Goal: Transaction & Acquisition: Purchase product/service

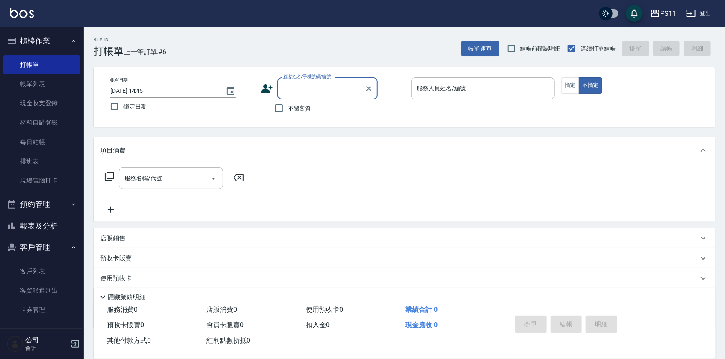
drag, startPoint x: 51, startPoint y: 221, endPoint x: 216, endPoint y: 166, distance: 173.9
click at [51, 222] on button "報表及分析" at bounding box center [41, 226] width 77 height 22
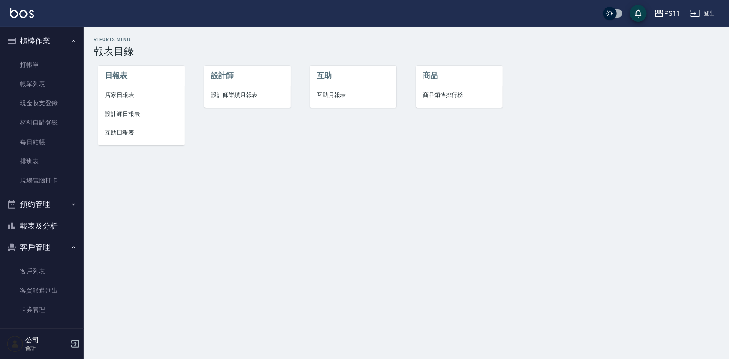
click at [130, 111] on span "設計師日報表" at bounding box center [141, 113] width 73 height 9
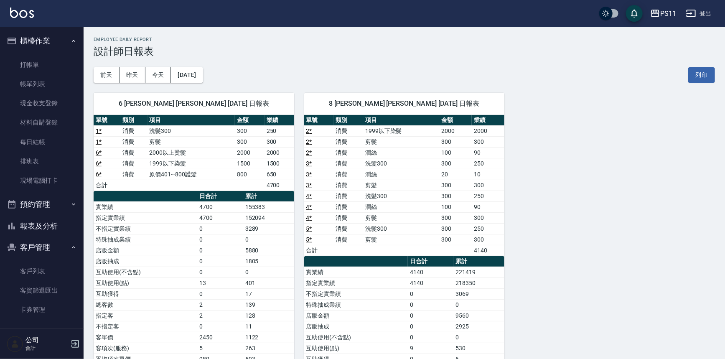
click at [590, 286] on div "6 [PERSON_NAME] [PERSON_NAME] [DATE] 日報表 單號 類別 項目 金額 業績 1 * 消費 洗髮300 300 250 1 …" at bounding box center [399, 261] width 631 height 357
click at [48, 58] on link "打帳單" at bounding box center [41, 64] width 77 height 19
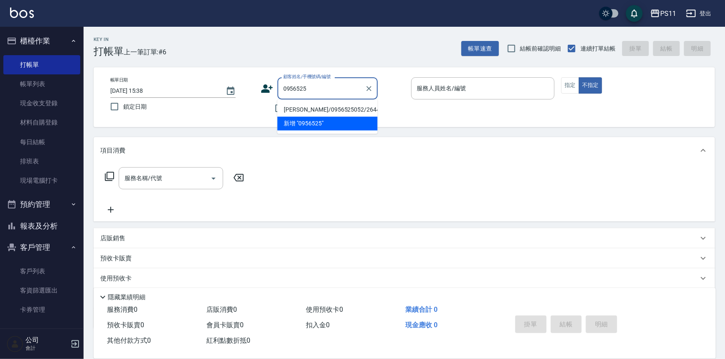
click at [346, 110] on li "[PERSON_NAME]/0956525052/2644" at bounding box center [327, 110] width 100 height 14
type input "[PERSON_NAME]/0956525052/2644"
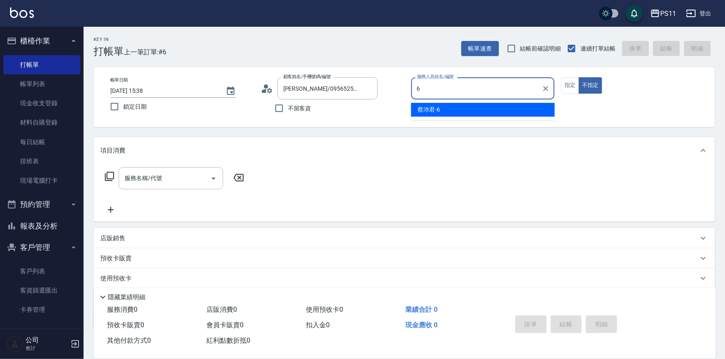
type input "[PERSON_NAME]6"
type button "false"
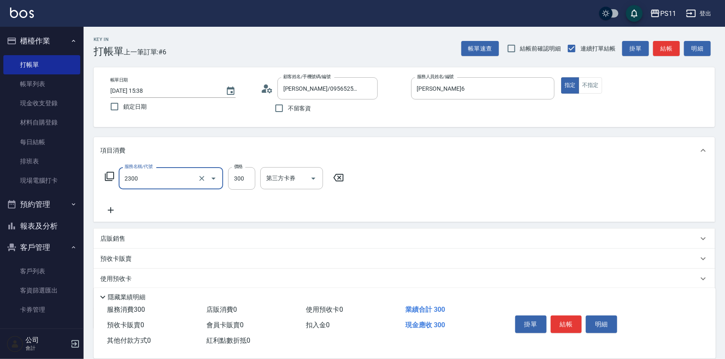
type input "剪髮(2300)"
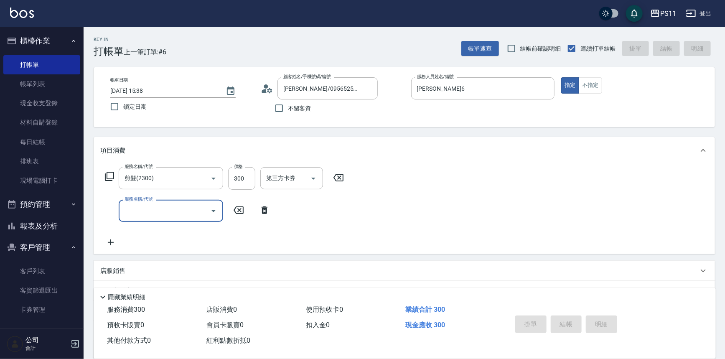
type input "[DATE] 15:39"
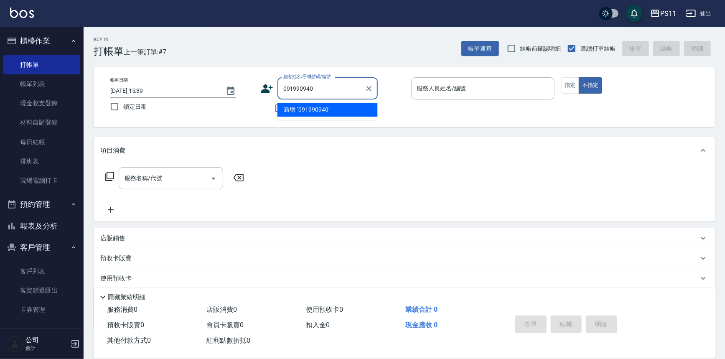
type input "0919909408"
click at [342, 91] on input "0919909408" at bounding box center [321, 88] width 80 height 15
click at [368, 87] on icon "Clear" at bounding box center [368, 88] width 5 height 5
click at [333, 89] on input "顧客姓名/手機號碼/編號" at bounding box center [321, 88] width 80 height 15
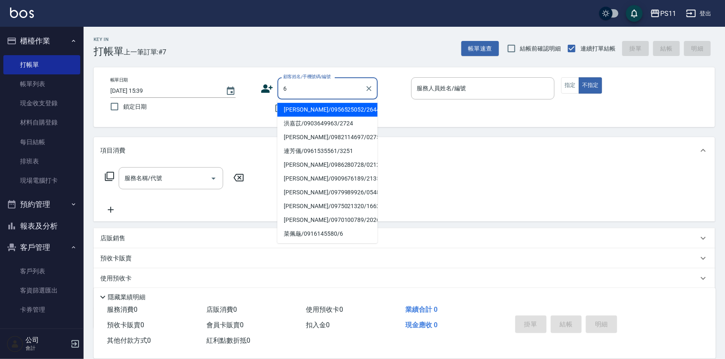
type input "[PERSON_NAME]/0956525052/2644"
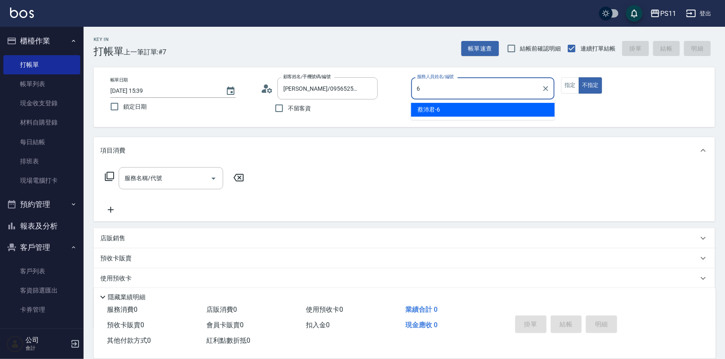
type input "[PERSON_NAME]6"
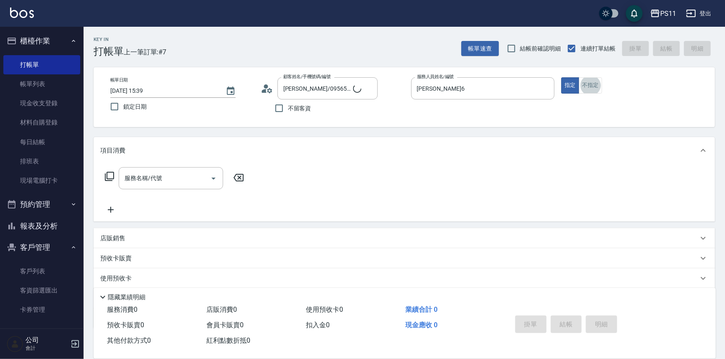
type input "菜佩龜/0916145580/6"
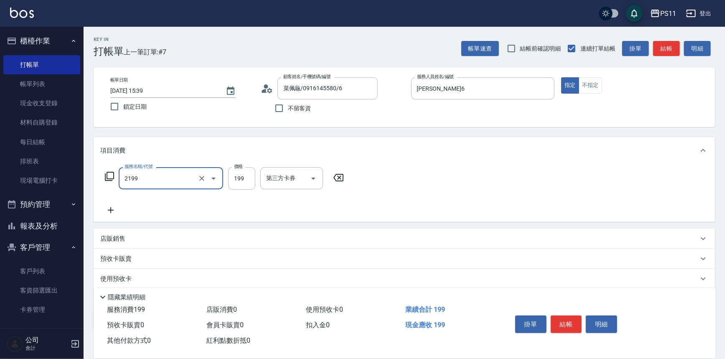
type input "不指定剪髮活動(2199)"
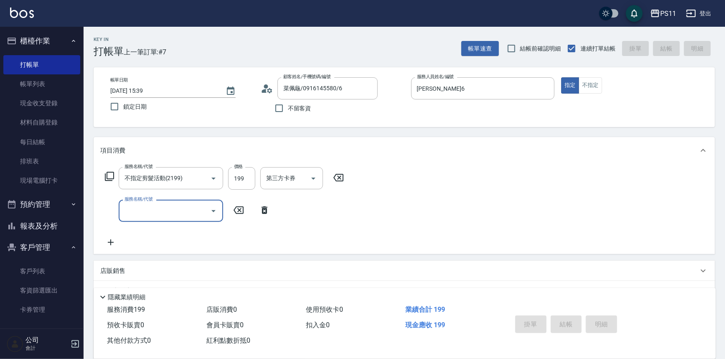
type input "[DATE] 16:33"
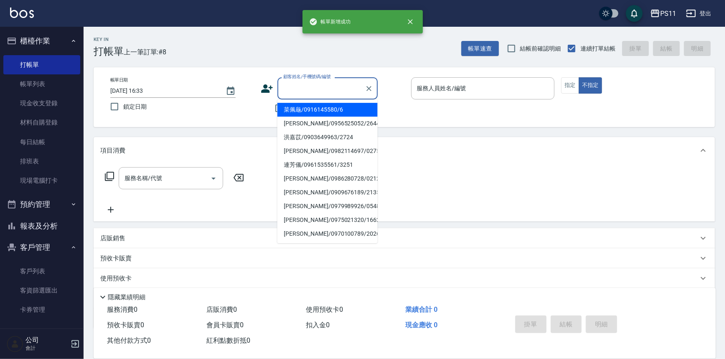
click at [313, 88] on input "顧客姓名/手機號碼/編號" at bounding box center [321, 88] width 80 height 15
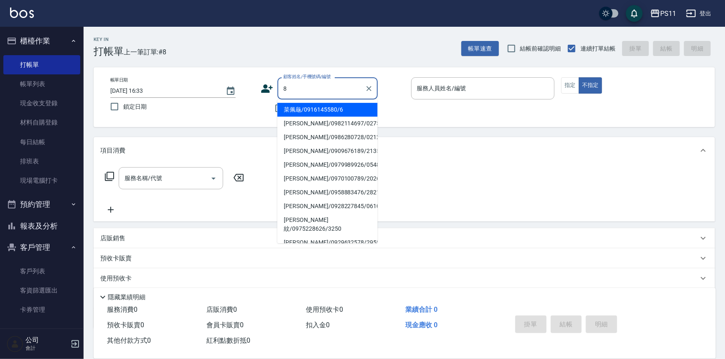
type input "菜佩龜/0916145580/6"
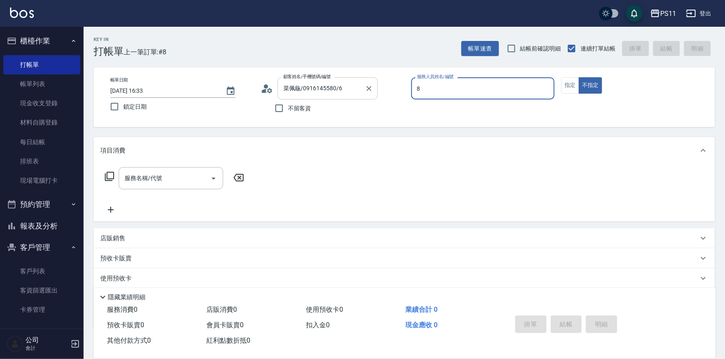
type input "[PERSON_NAME]-8"
click at [565, 89] on button "指定" at bounding box center [570, 85] width 18 height 16
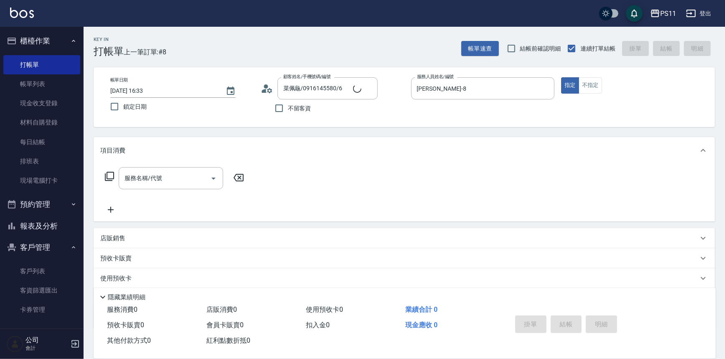
type input "郭魚鱗/0325308409/8"
click at [109, 174] on icon at bounding box center [109, 176] width 10 height 10
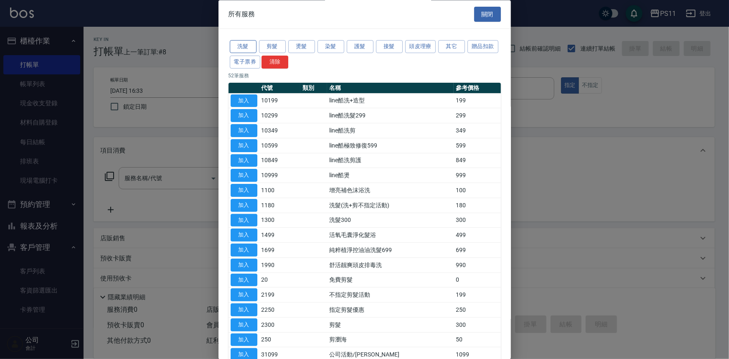
click at [245, 44] on button "洗髮" at bounding box center [243, 47] width 27 height 13
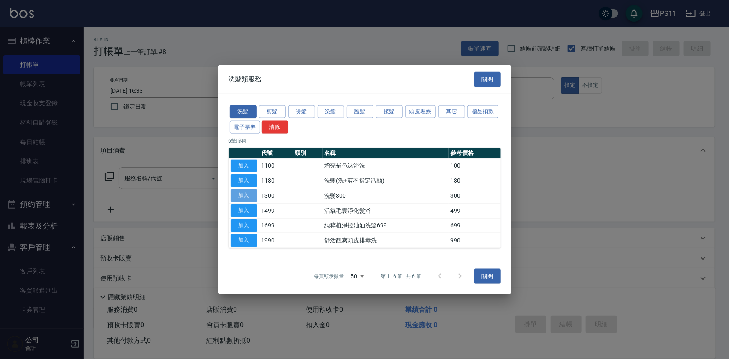
click at [251, 196] on button "加入" at bounding box center [244, 195] width 27 height 13
type input "洗髮300(1300)"
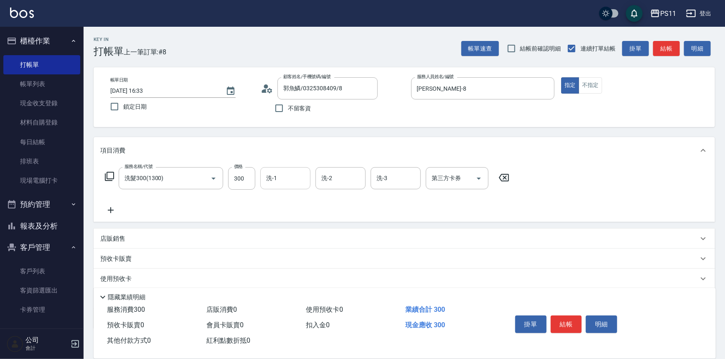
click at [283, 179] on input "洗-1" at bounding box center [285, 178] width 43 height 15
type input "2"
type input "[PERSON_NAME]-31"
click at [106, 207] on icon at bounding box center [110, 210] width 21 height 10
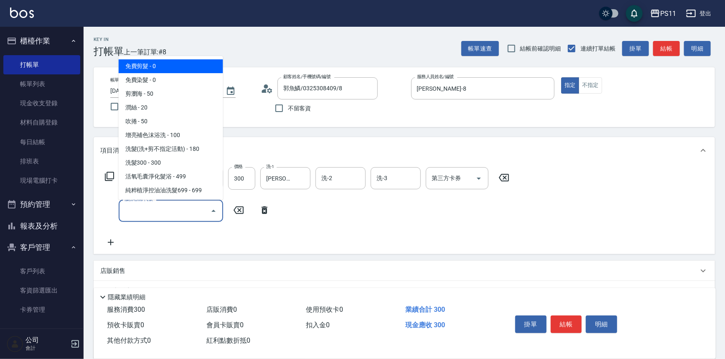
click at [139, 213] on input "服務名稱/代號" at bounding box center [164, 210] width 84 height 15
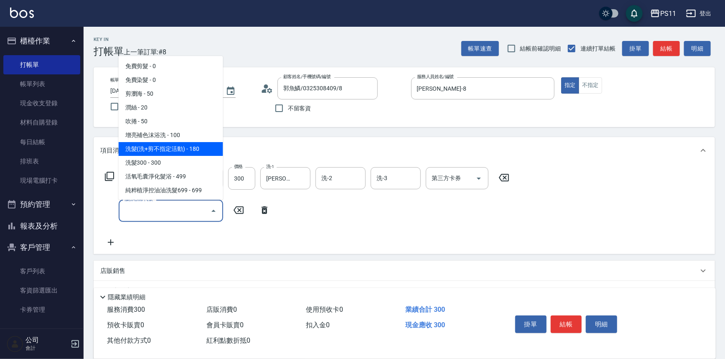
scroll to position [38, 0]
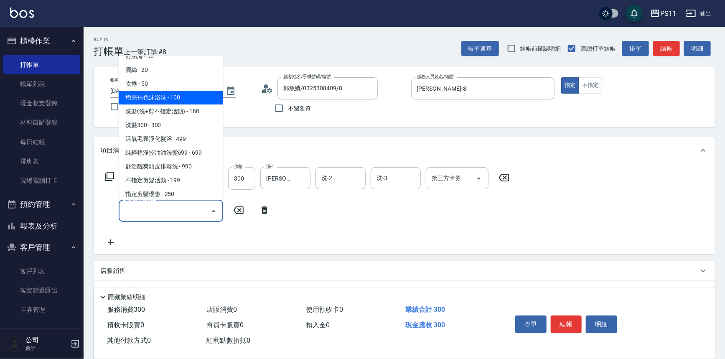
click at [183, 101] on span "增亮補色沫浴洗 - 100" at bounding box center [171, 98] width 104 height 14
type input "增亮補色沫浴洗(1100)"
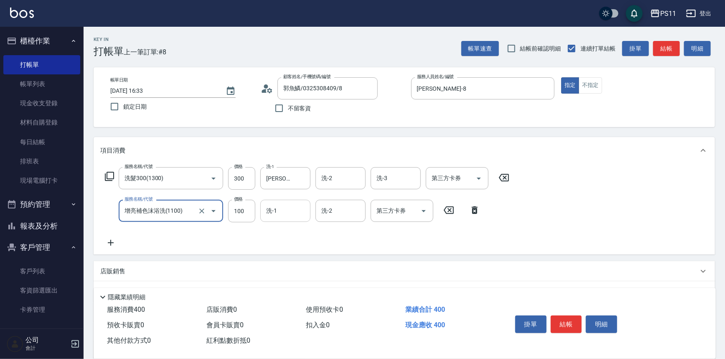
click at [297, 208] on input "洗-1" at bounding box center [285, 210] width 43 height 15
type input "[PERSON_NAME]-31"
click at [569, 330] on button "結帳" at bounding box center [565, 324] width 31 height 18
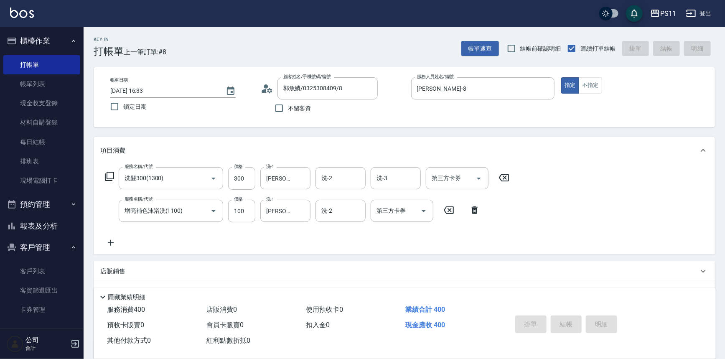
type input "[DATE] 16:37"
